Goal: Information Seeking & Learning: Find specific fact

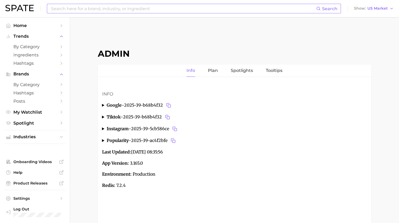
click at [185, 11] on input at bounding box center [183, 8] width 266 height 9
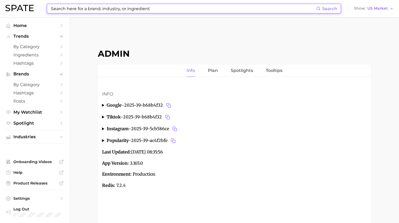
paste input "pouches"
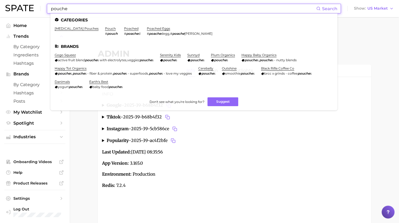
click at [144, 7] on input "pouche" at bounding box center [183, 8] width 266 height 9
paste input "[PERSON_NAME]"
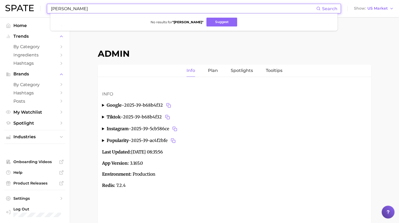
type input "[PERSON_NAME]"
